Goal: Information Seeking & Learning: Learn about a topic

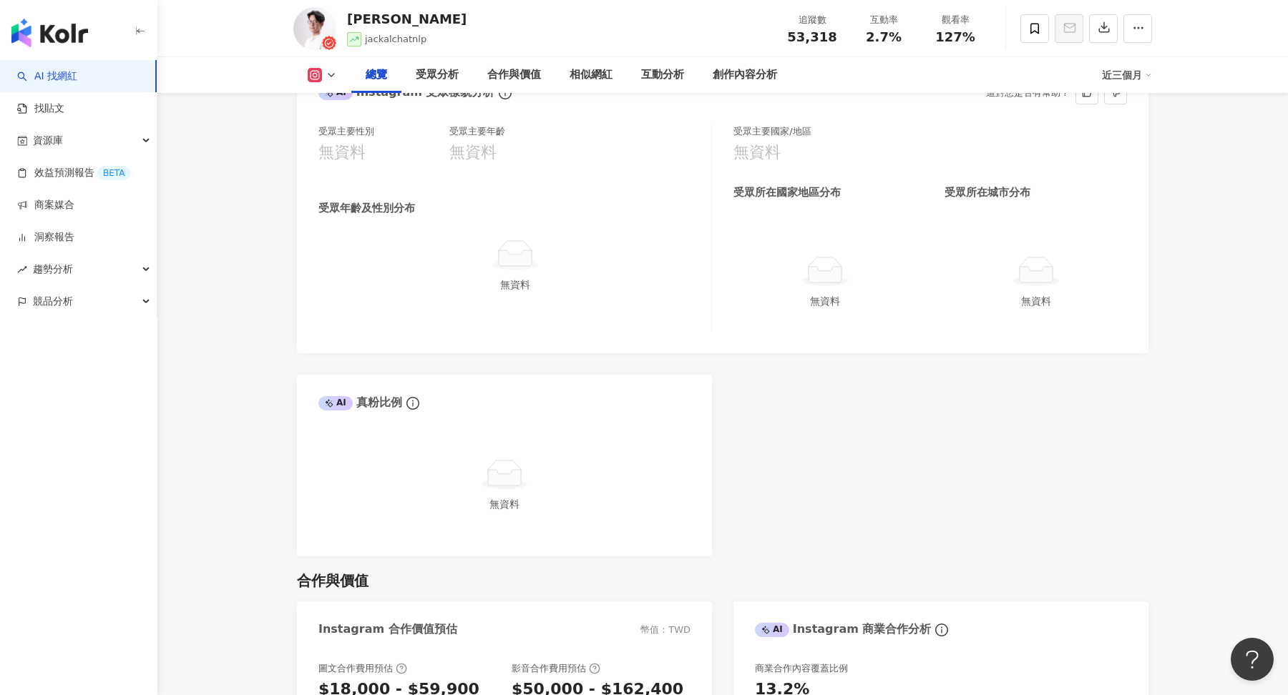
scroll to position [1090, 0]
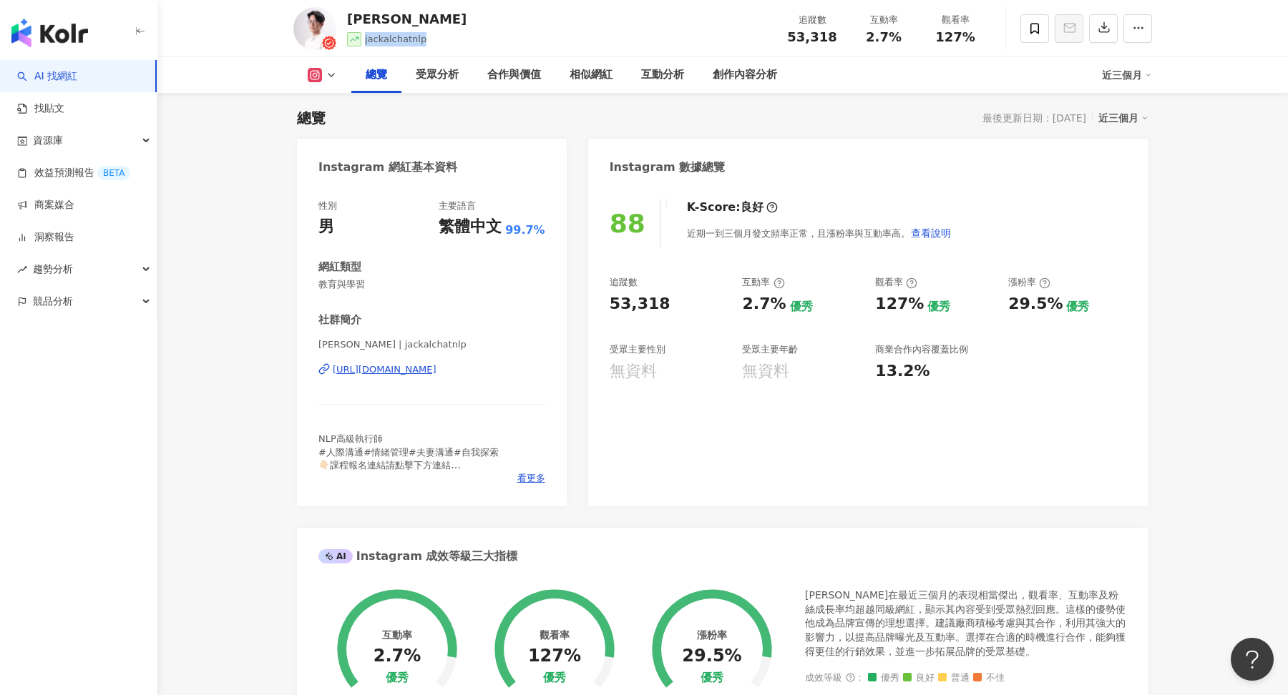
drag, startPoint x: 363, startPoint y: 39, endPoint x: 430, endPoint y: 37, distance: 67.3
click at [430, 37] on div "盧育明 jackalchatnlp 追蹤數 53,318 互動率 2.7% 觀看率 127%" at bounding box center [723, 28] width 916 height 57
copy span "jackalchatnlp"
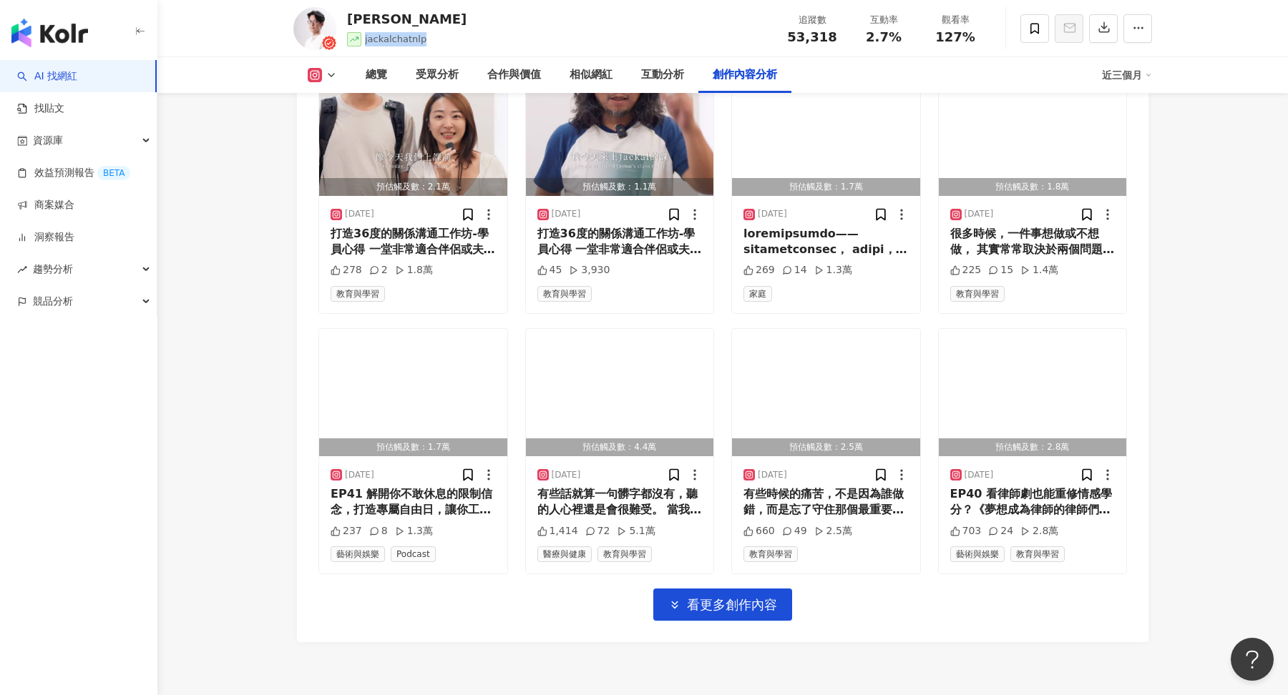
scroll to position [4704, 0]
